Goal: Information Seeking & Learning: Learn about a topic

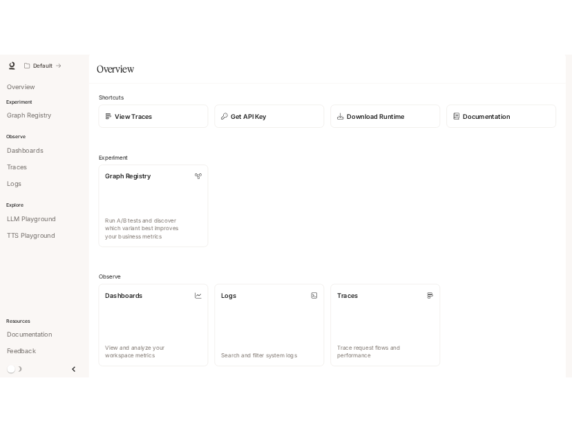
scroll to position [253, 0]
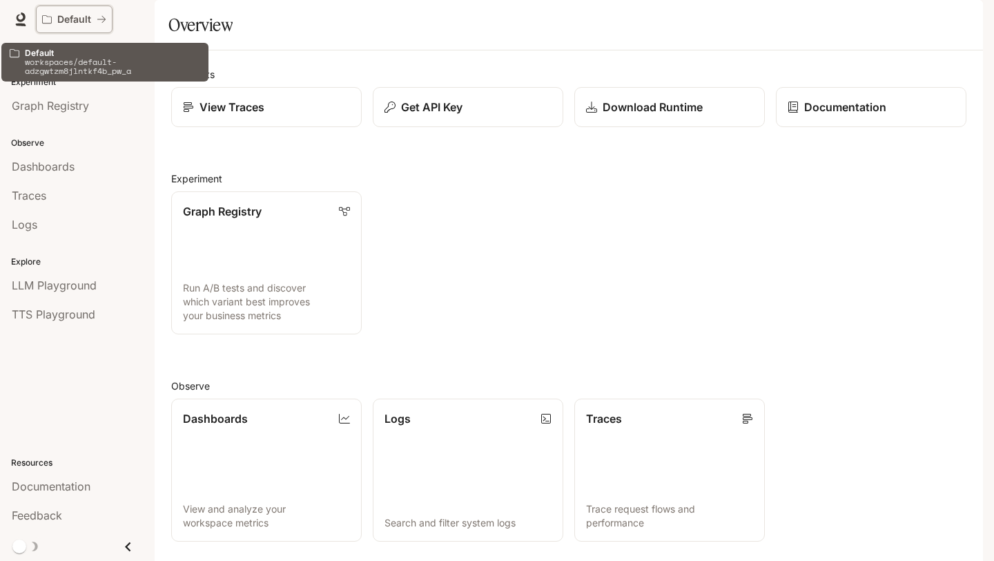
click at [48, 23] on icon "All workspaces" at bounding box center [47, 19] width 10 height 10
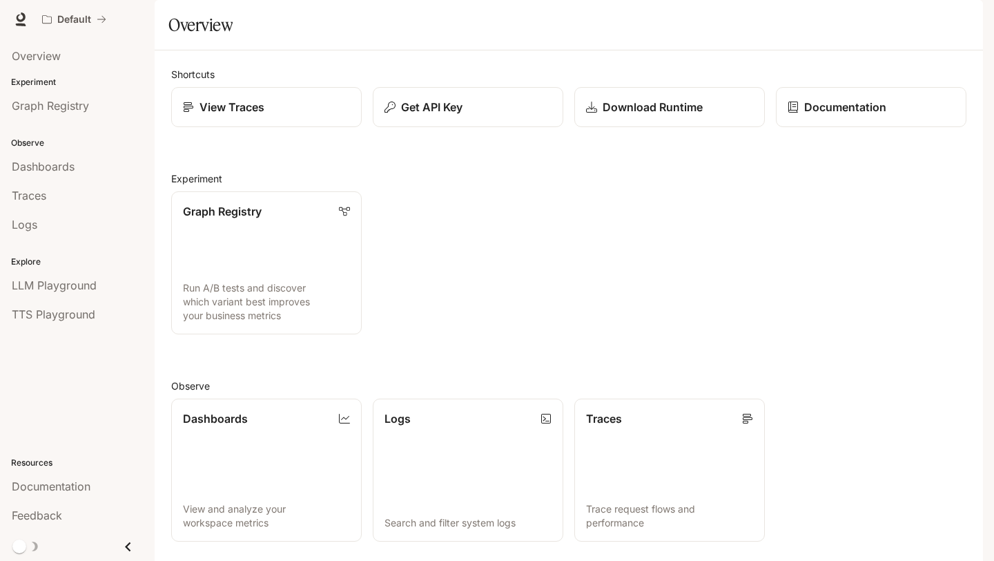
click at [134, 540] on icon "Close drawer" at bounding box center [128, 546] width 19 height 19
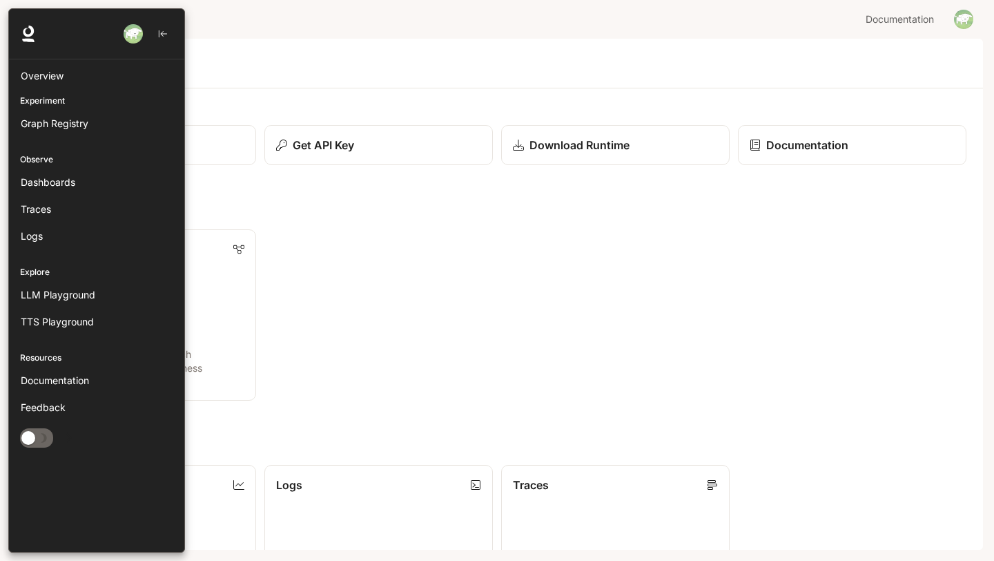
click at [25, 35] on icon at bounding box center [28, 31] width 11 height 11
click at [22, 32] on icon at bounding box center [28, 34] width 17 height 17
click at [135, 28] on img "button" at bounding box center [133, 33] width 19 height 19
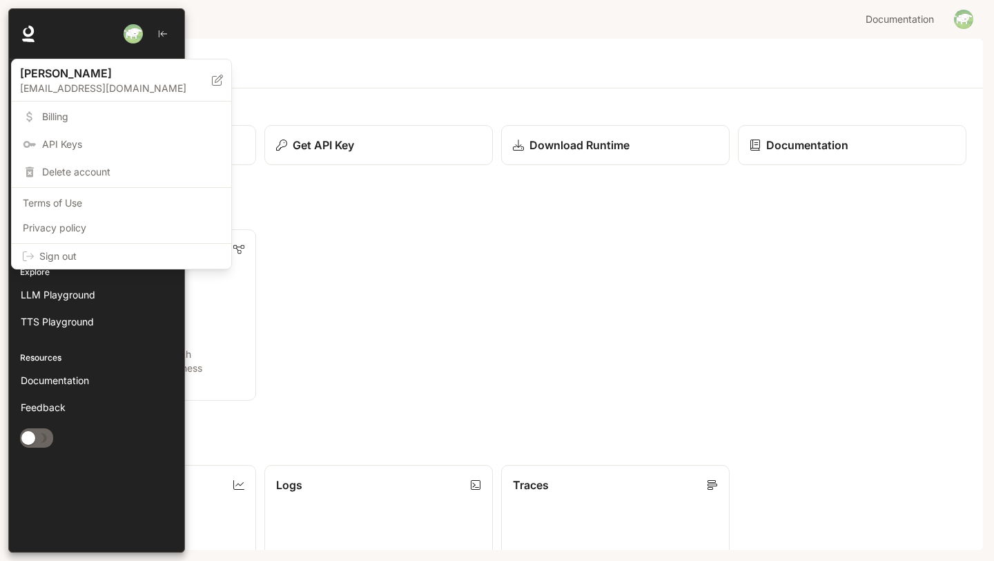
click at [100, 143] on span "API Keys" at bounding box center [131, 144] width 178 height 14
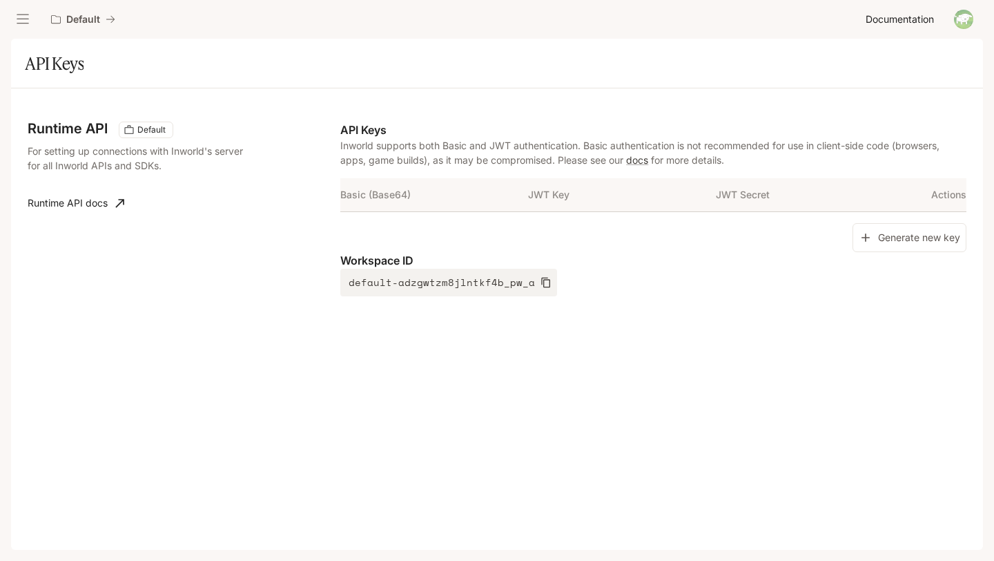
click at [914, 24] on span "Documentation" at bounding box center [900, 19] width 68 height 17
